Goal: Task Accomplishment & Management: Complete application form

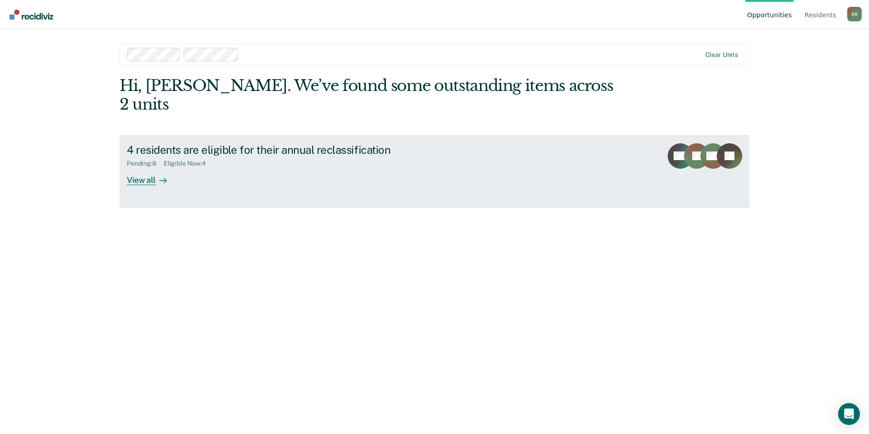
click at [150, 167] on div "View all" at bounding box center [152, 176] width 51 height 18
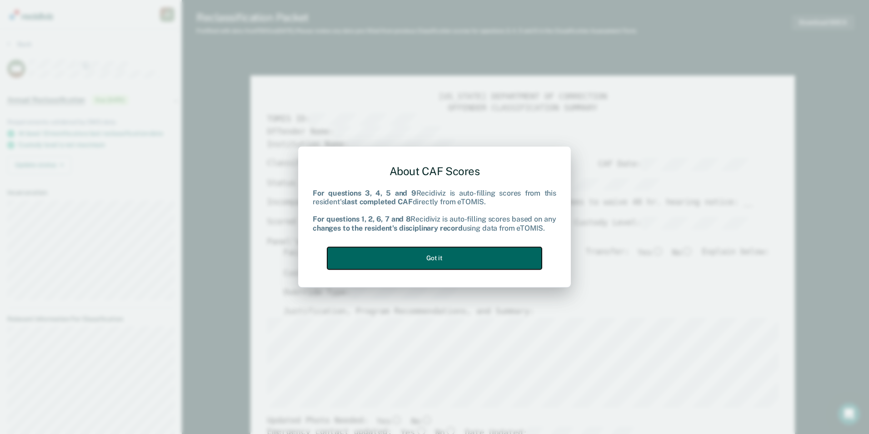
click at [425, 252] on button "Got it" at bounding box center [434, 258] width 215 height 22
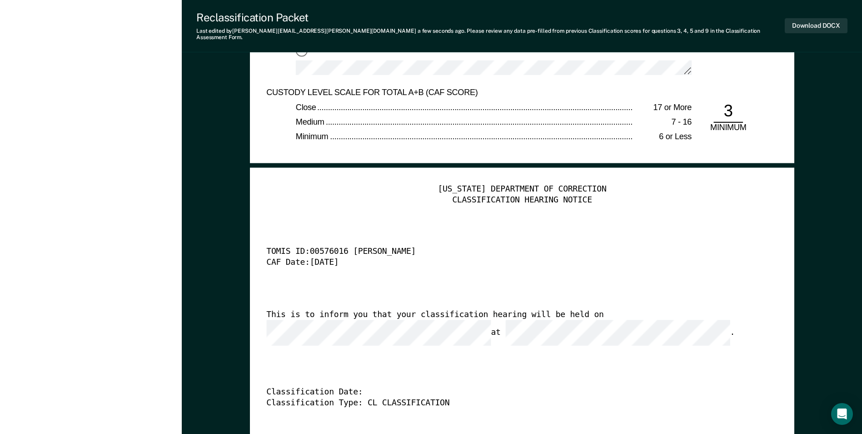
scroll to position [0, 1]
click at [808, 20] on button "Download DOCX" at bounding box center [816, 25] width 63 height 15
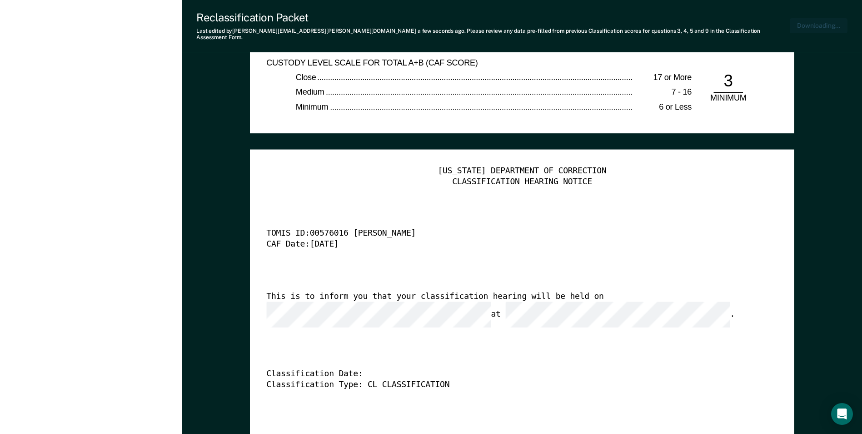
type textarea "x"
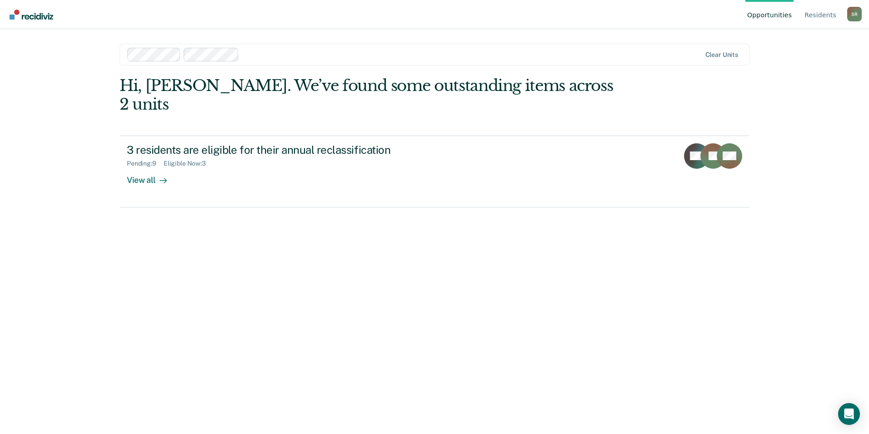
click at [163, 162] on div "Loading data..." at bounding box center [435, 242] width 630 height 332
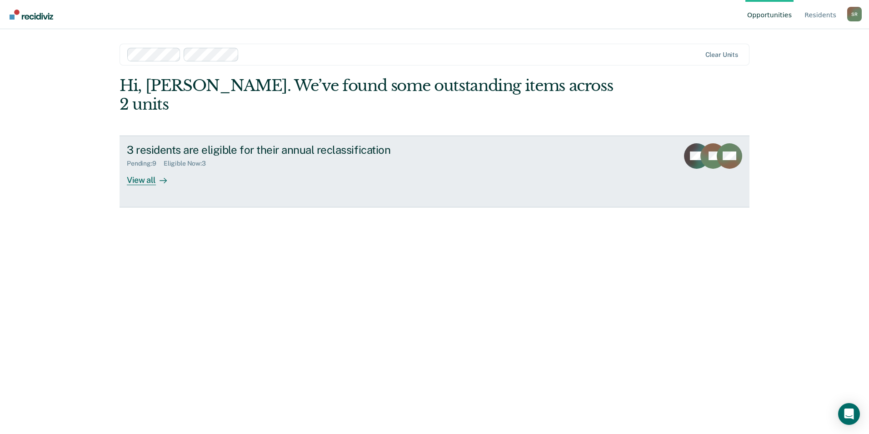
click at [144, 167] on div "View all" at bounding box center [152, 176] width 51 height 18
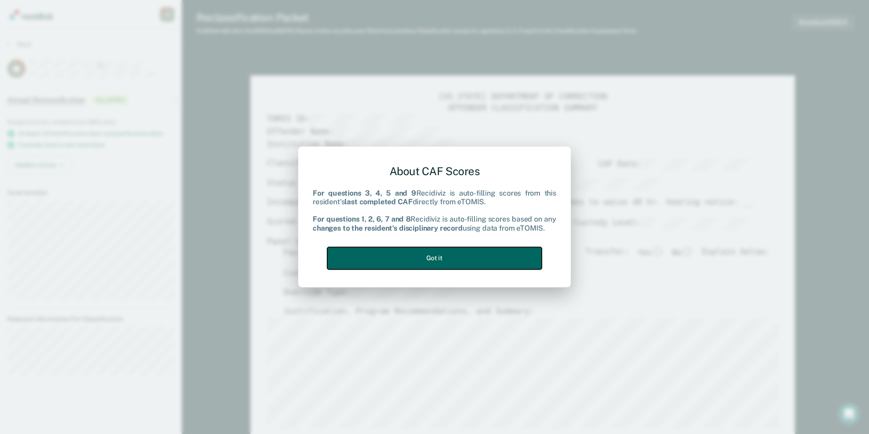
click at [464, 255] on button "Got it" at bounding box center [434, 258] width 215 height 22
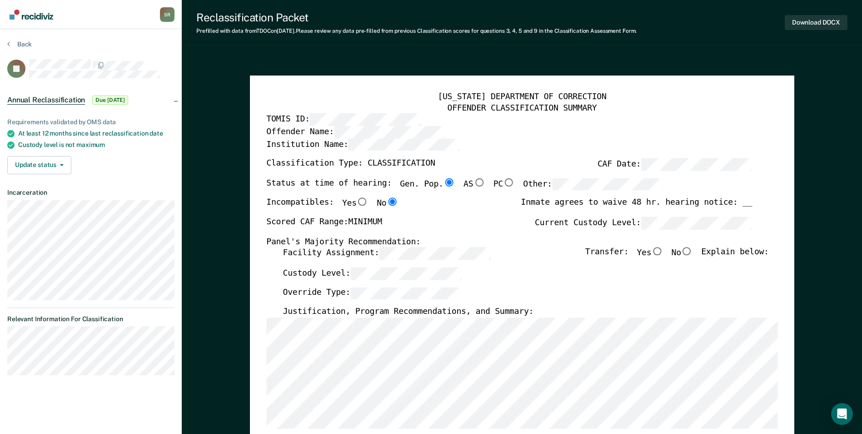
click at [693, 251] on input "No" at bounding box center [687, 251] width 12 height 8
type textarea "x"
radio input "true"
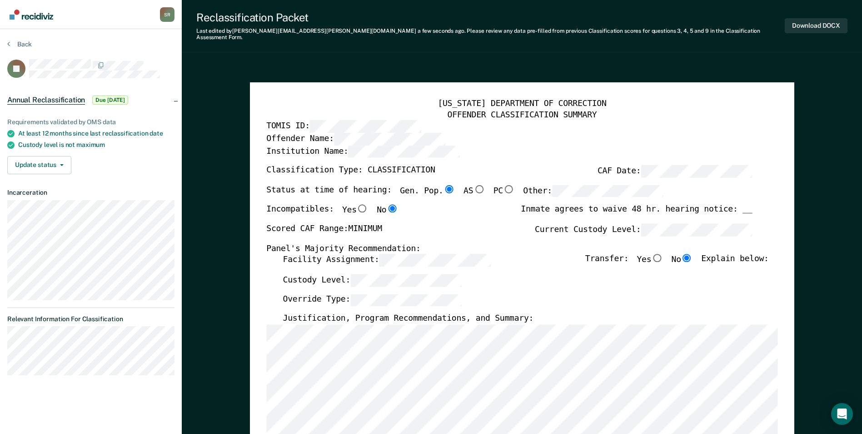
click at [417, 245] on div "Panel's Majority Recommendation:" at bounding box center [509, 248] width 486 height 11
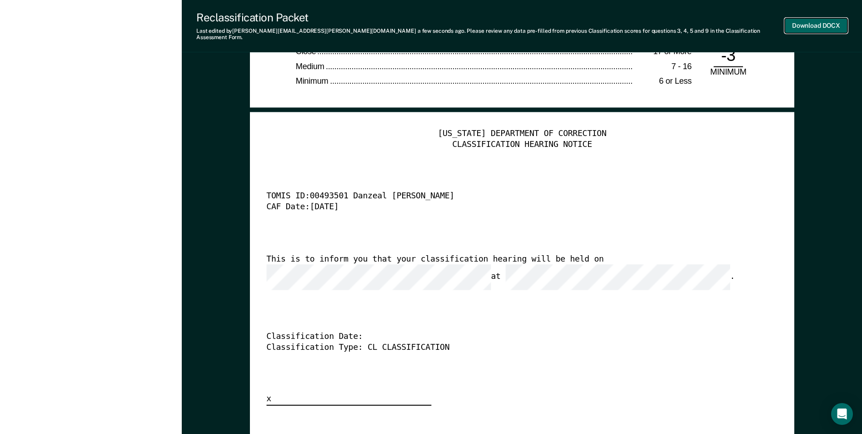
click at [806, 30] on button "Download DOCX" at bounding box center [816, 25] width 63 height 15
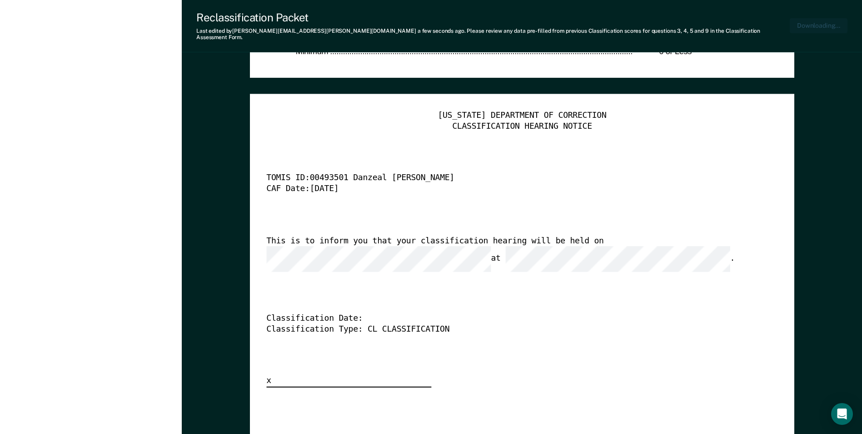
type textarea "x"
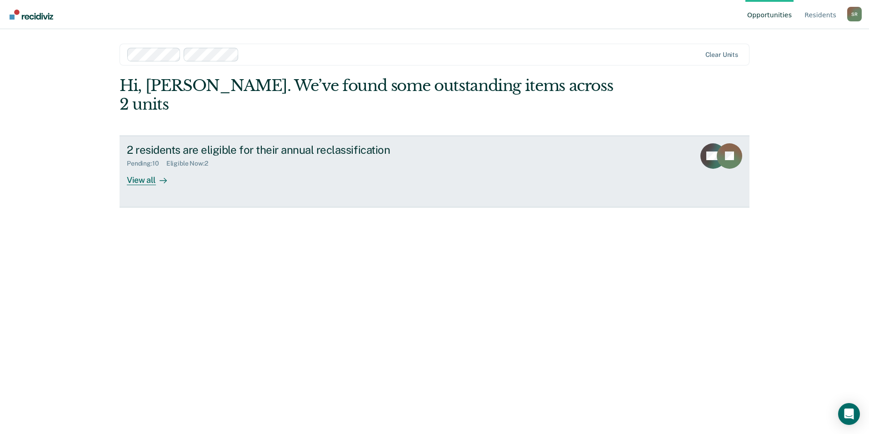
click at [146, 167] on div "View all" at bounding box center [152, 176] width 51 height 18
